Goal: Task Accomplishment & Management: Manage account settings

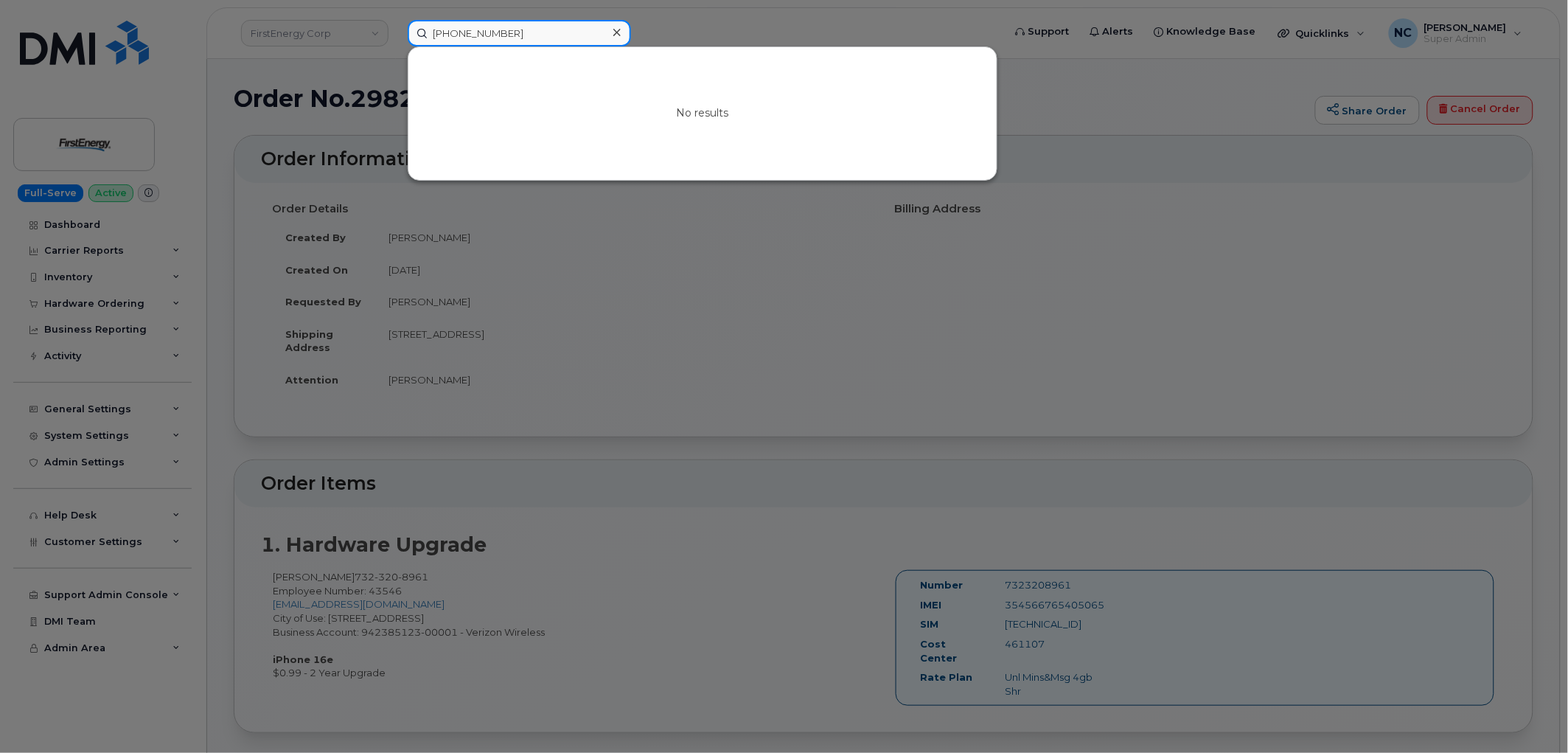
drag, startPoint x: 520, startPoint y: 33, endPoint x: 345, endPoint y: 33, distance: 175.0
click at [396, 33] on div "[PHONE_NUMBER] No results" at bounding box center [700, 33] width 610 height 27
click at [540, 34] on input "[PHONE_NUMBER]" at bounding box center [520, 33] width 224 height 27
drag, startPoint x: 540, startPoint y: 34, endPoint x: 409, endPoint y: 38, distance: 131.1
click at [409, 38] on input "[PHONE_NUMBER]" at bounding box center [520, 33] width 224 height 27
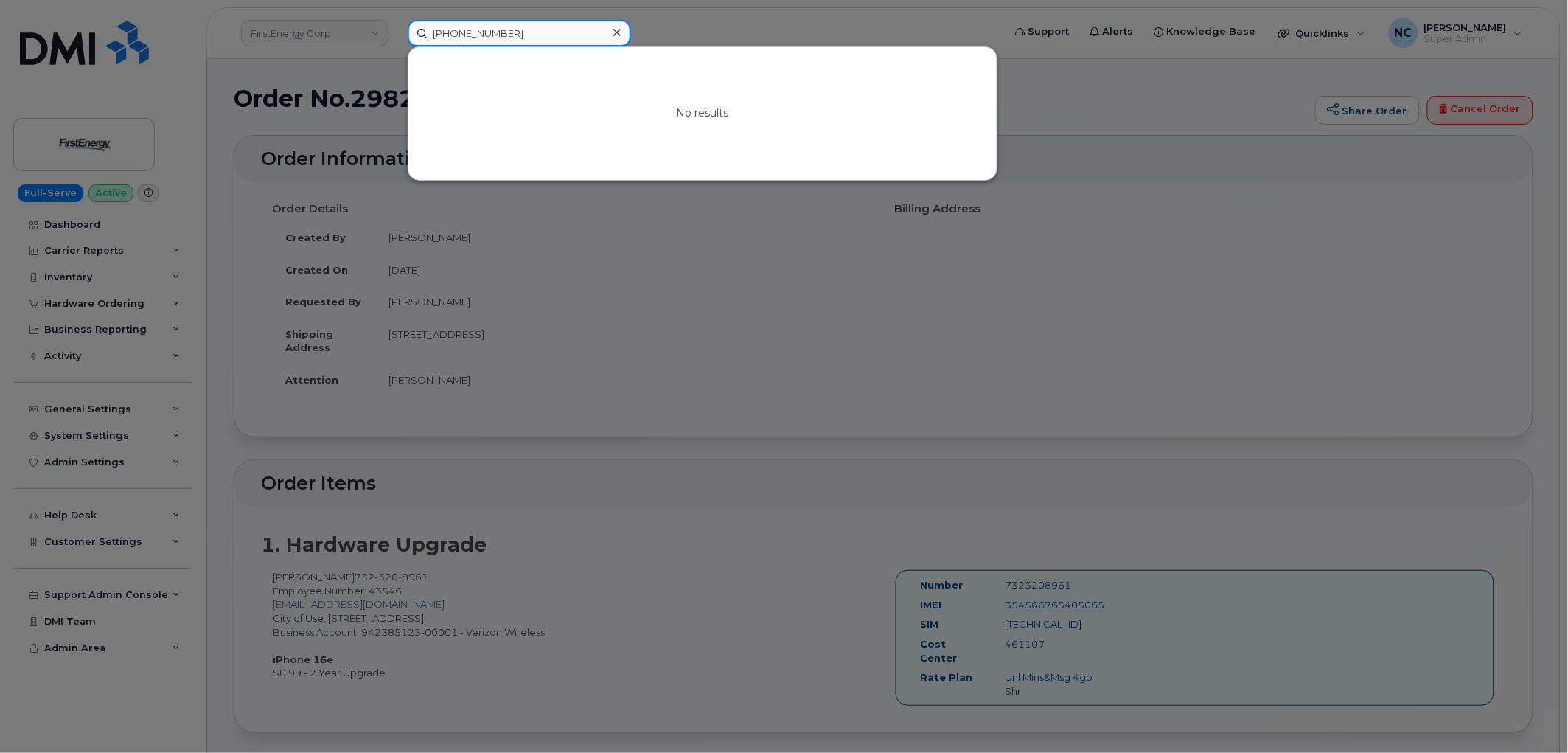
click at [455, 30] on input "[PHONE_NUMBER]" at bounding box center [520, 33] width 224 height 27
click at [460, 30] on input "[PHONE_NUMBER]" at bounding box center [520, 33] width 224 height 27
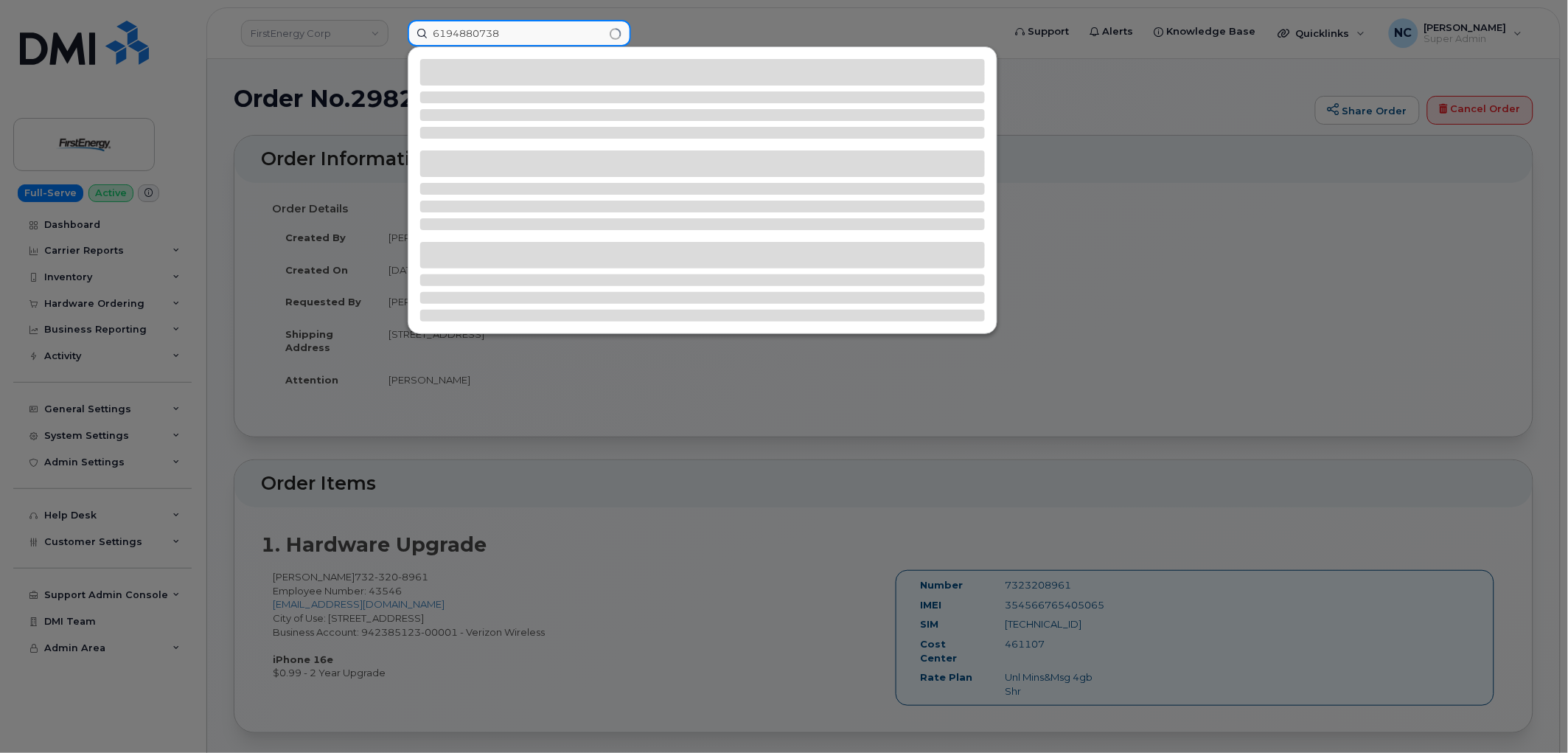
type input "6194880738"
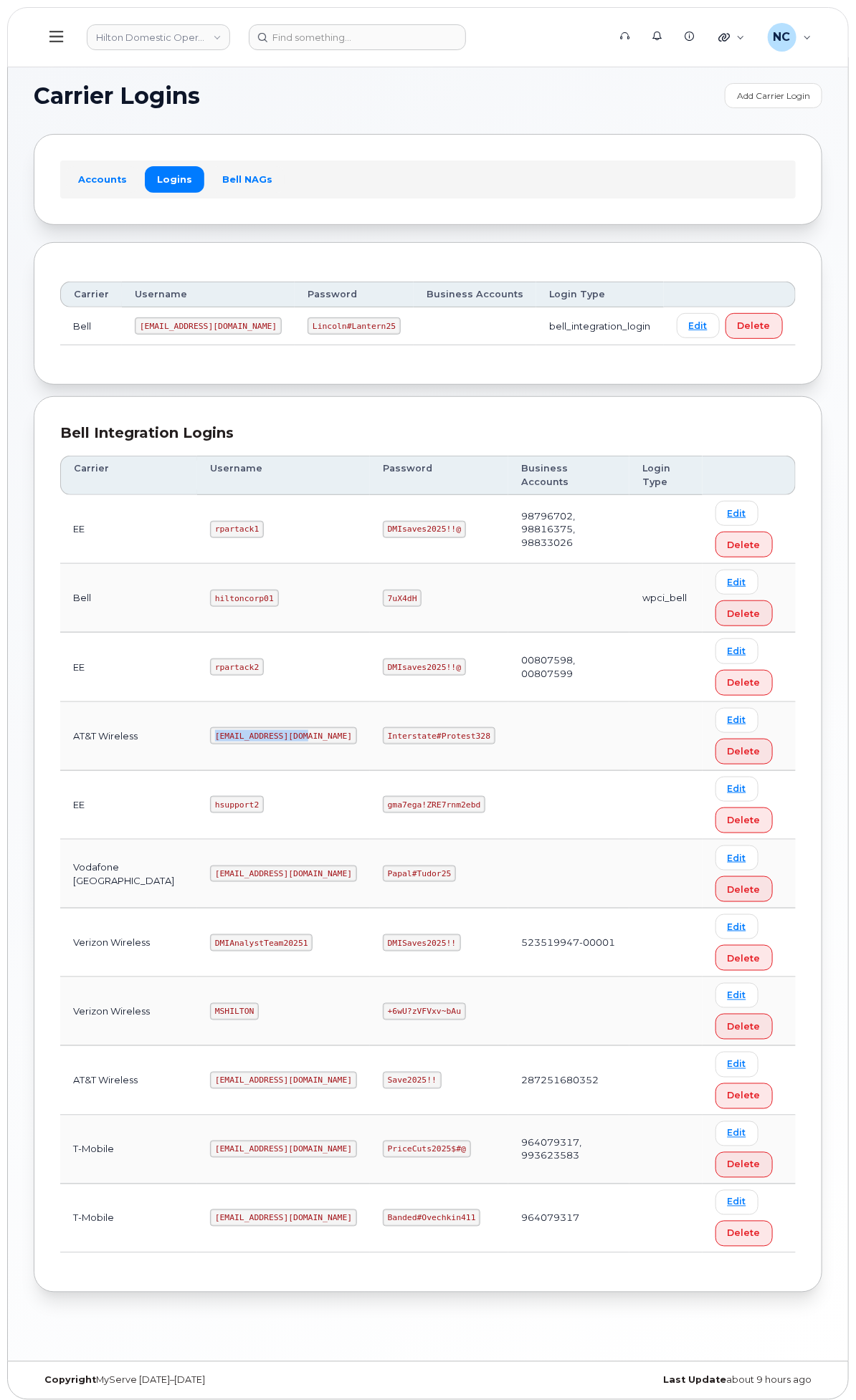
drag, startPoint x: 431, startPoint y: 780, endPoint x: 344, endPoint y: 779, distance: 87.0
click at [341, 744] on code "[EMAIL_ADDRESS][DOMAIN_NAME]" at bounding box center [283, 736] width 147 height 18
copy code "[EMAIL_ADDRESS][DOMAIN_NAME]"
drag, startPoint x: 603, startPoint y: 787, endPoint x: 534, endPoint y: 789, distance: 69.0
click at [495, 744] on code "Interstate#Protest328" at bounding box center [438, 736] width 113 height 18
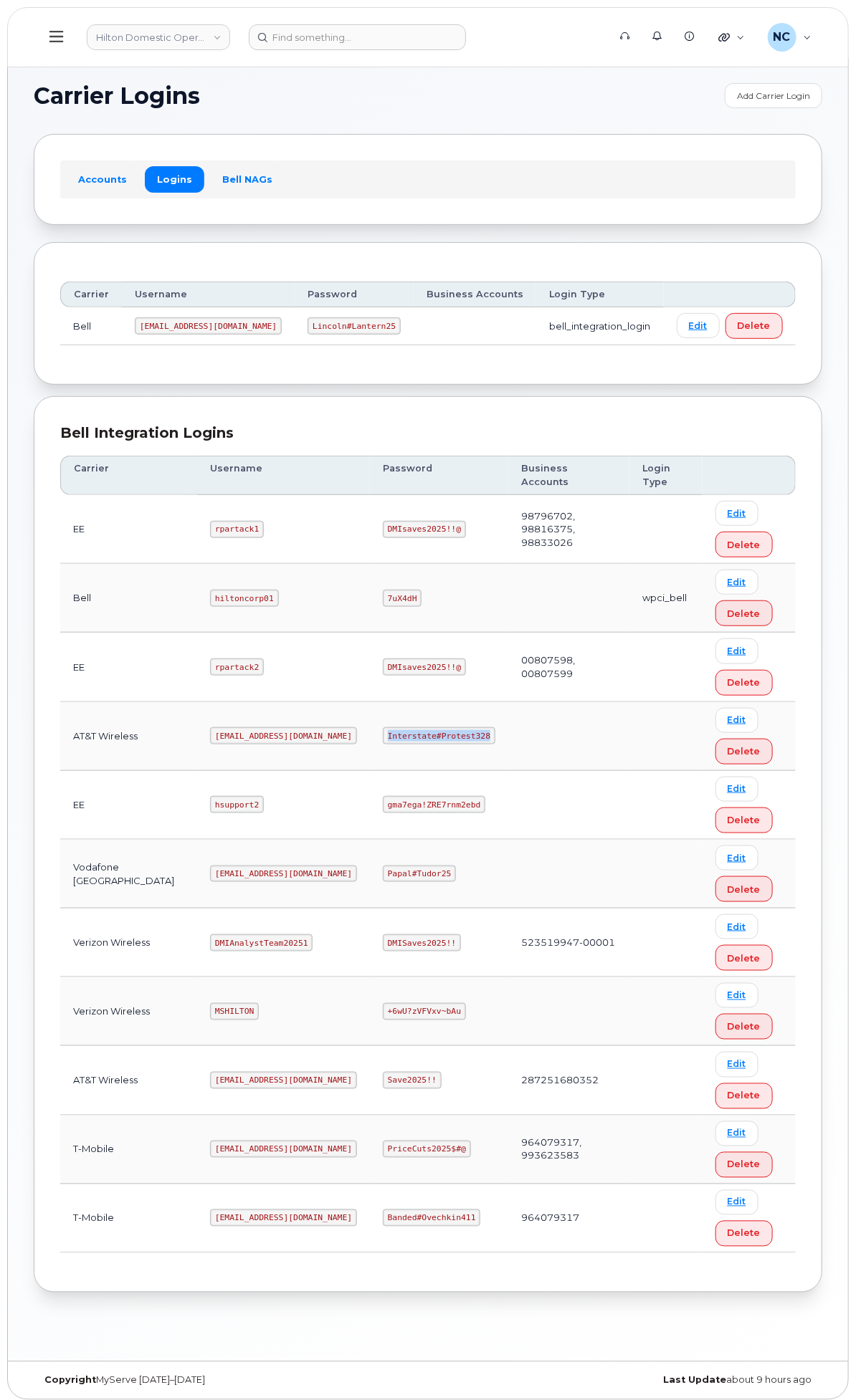
drag, startPoint x: 569, startPoint y: 784, endPoint x: 493, endPoint y: 779, distance: 76.2
click at [493, 771] on td "Interstate#Protest328" at bounding box center [439, 737] width 138 height 69
copy code "Interstate#Protest328"
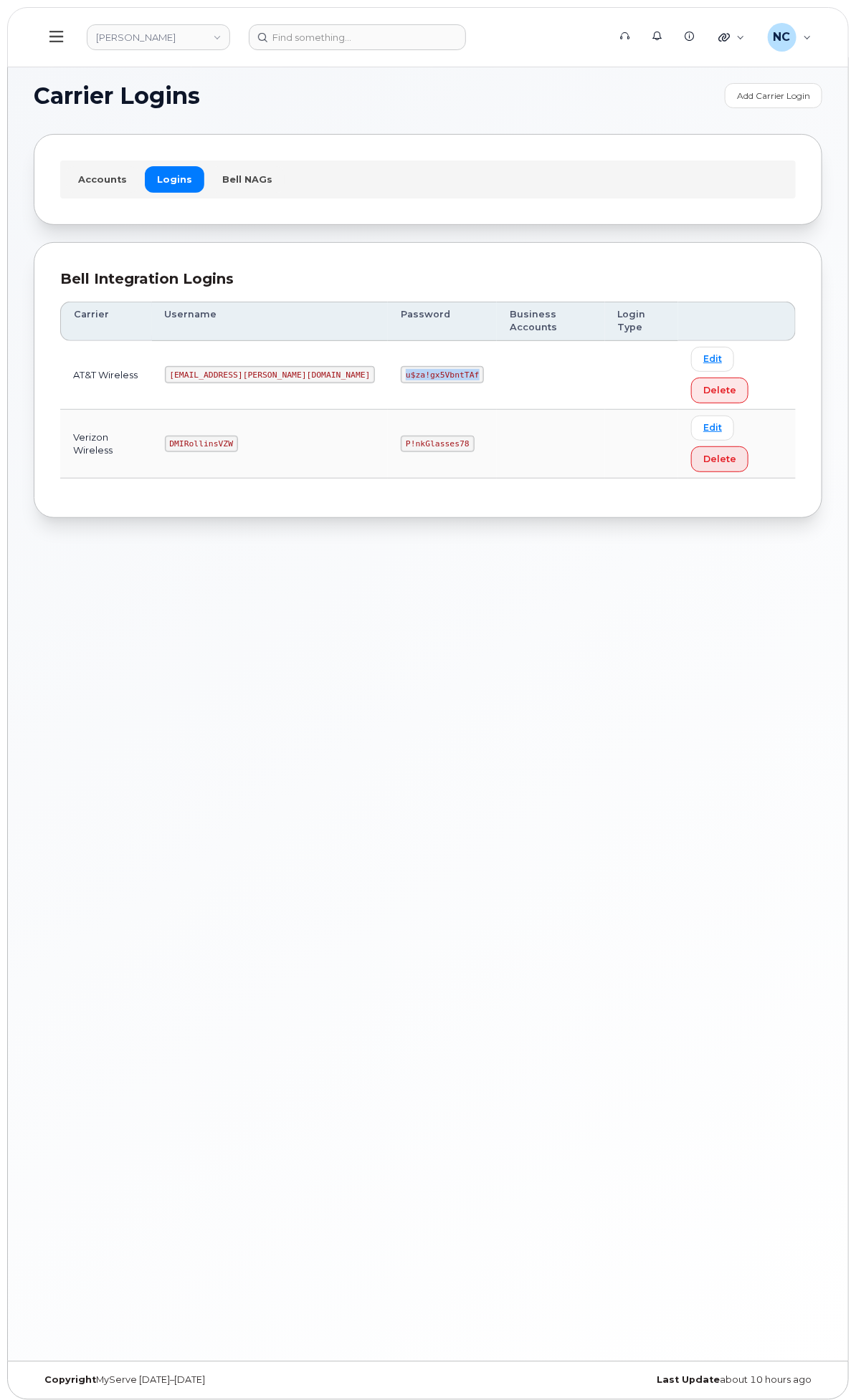
drag, startPoint x: 547, startPoint y: 375, endPoint x: 470, endPoint y: 373, distance: 77.0
click at [470, 373] on td "u$za!gx5VbntTAf" at bounding box center [442, 375] width 109 height 69
copy code "u$za!gx5VbntTAf"
